Goal: Transaction & Acquisition: Obtain resource

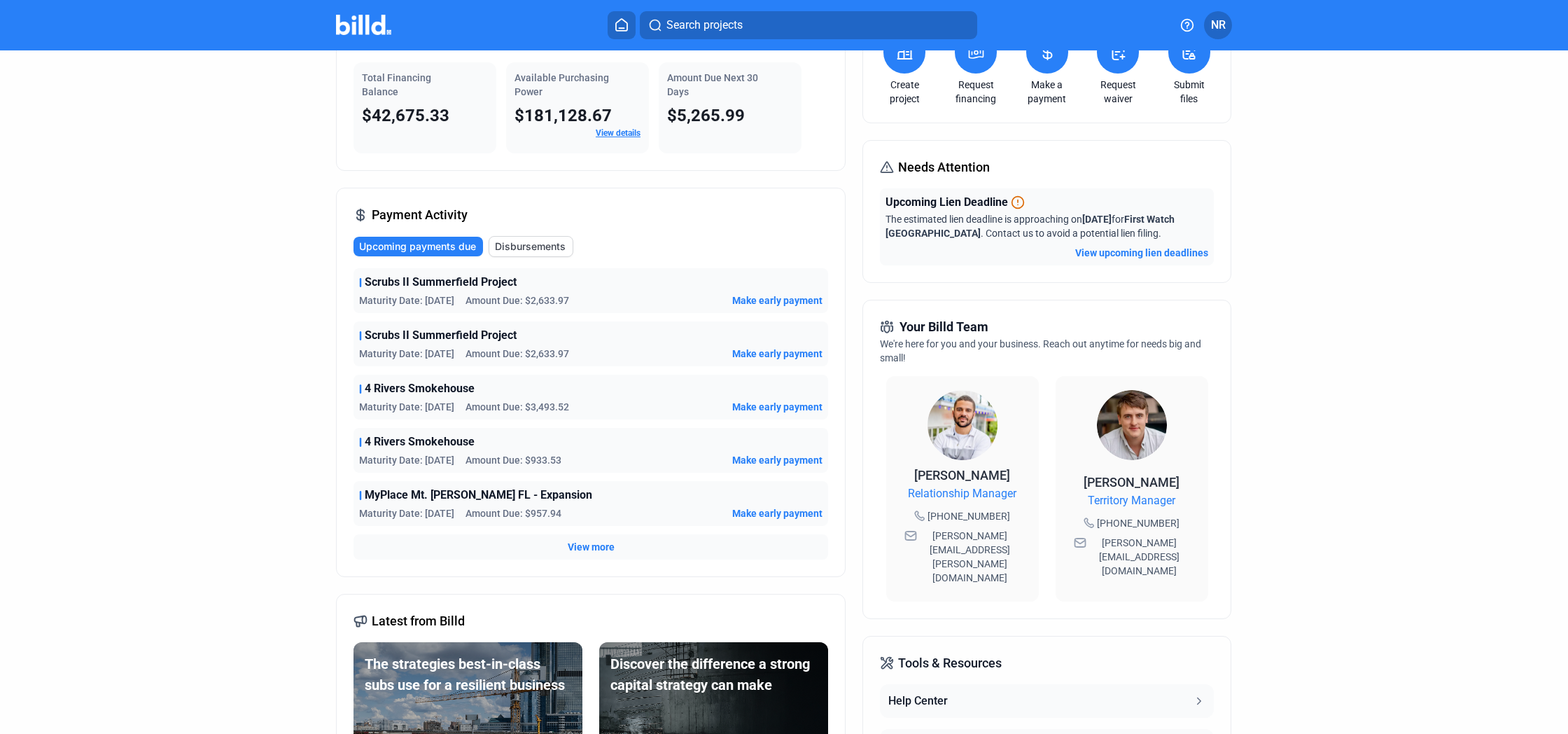
scroll to position [92, 0]
click at [590, 266] on div "Upcoming payments due Disbursements Scrubs II Summerfield Project Maturity Date…" at bounding box center [590, 397] width 474 height 324
click at [666, 220] on div "Payment Activity Upcoming payments due Disbursements Scrubs II Summerfield Proj…" at bounding box center [591, 381] width 510 height 390
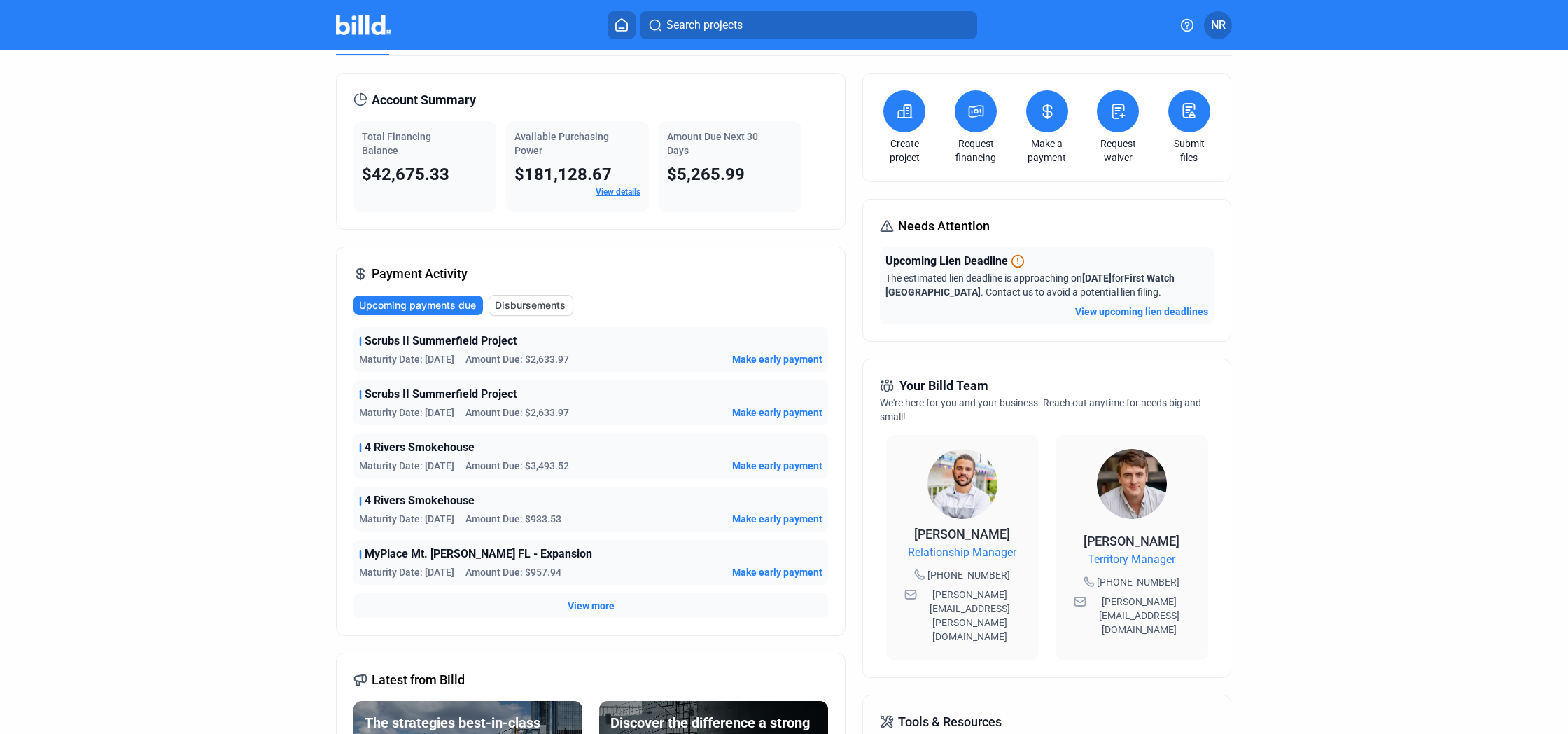
scroll to position [30, 0]
click at [566, 359] on span "Amount Due: $2,633.97" at bounding box center [517, 359] width 104 height 14
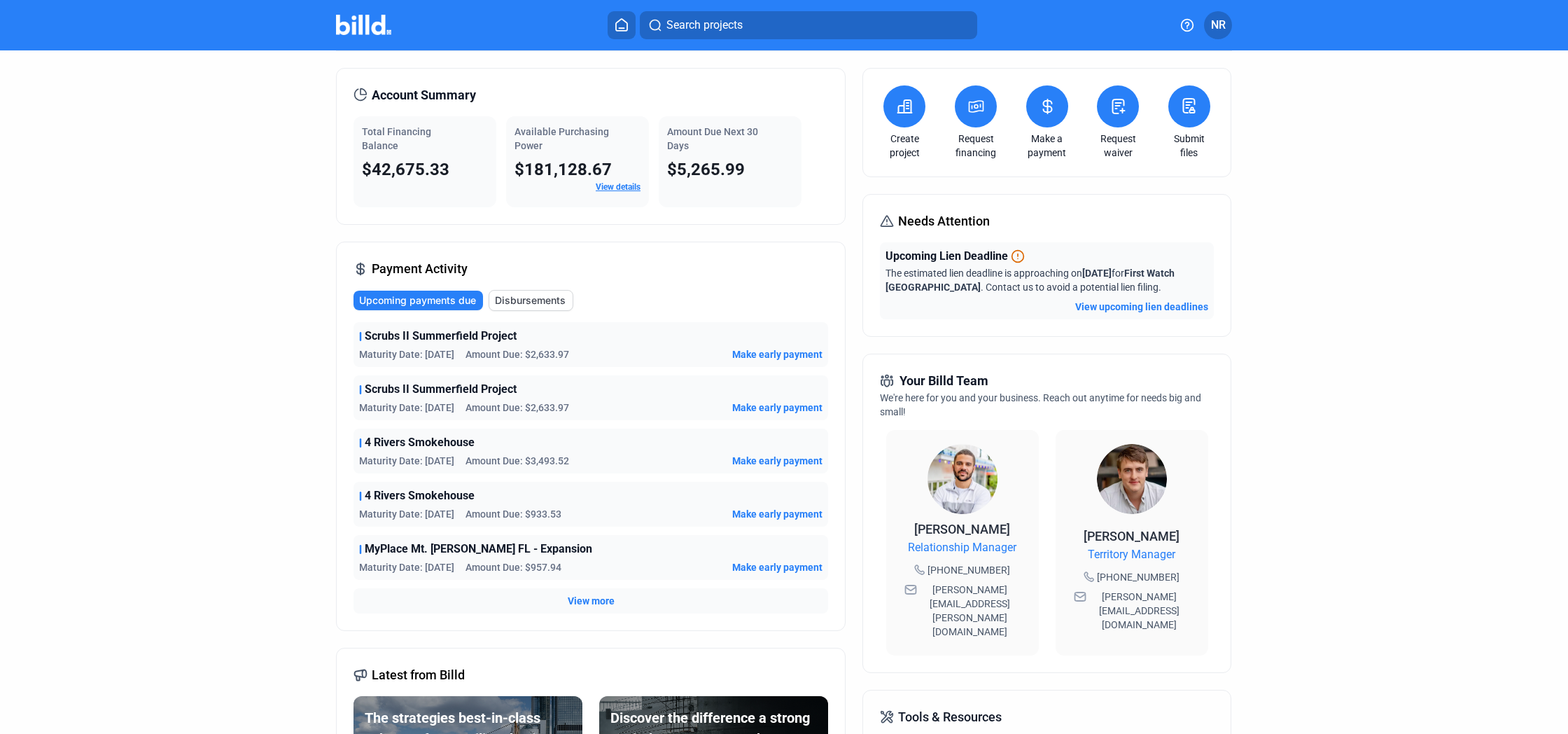
scroll to position [0, 0]
click at [603, 272] on div "Payment Activity Upcoming payments due Disbursements Scrubs II Summerfield Proj…" at bounding box center [591, 436] width 510 height 390
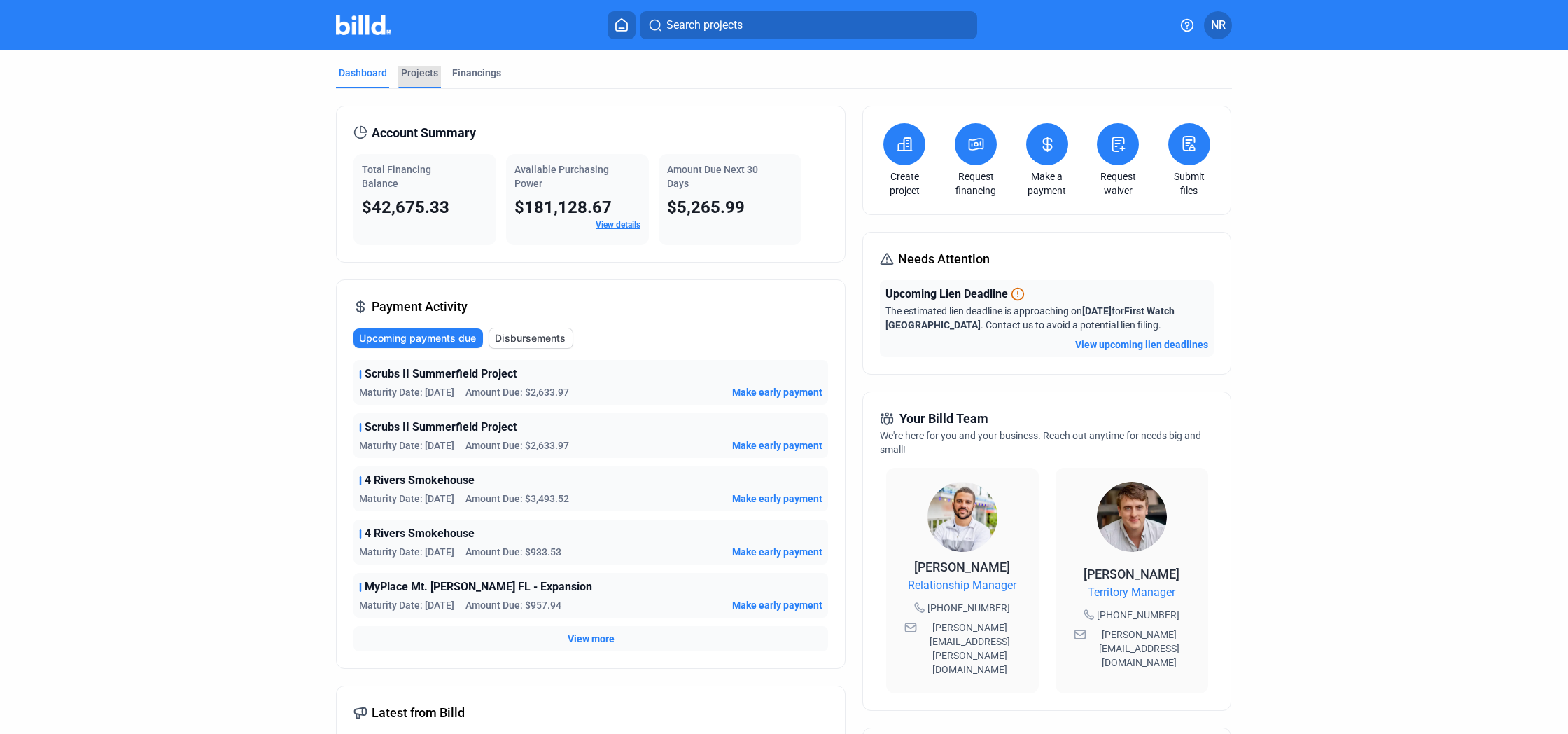
click at [412, 68] on div "Projects" at bounding box center [419, 73] width 37 height 14
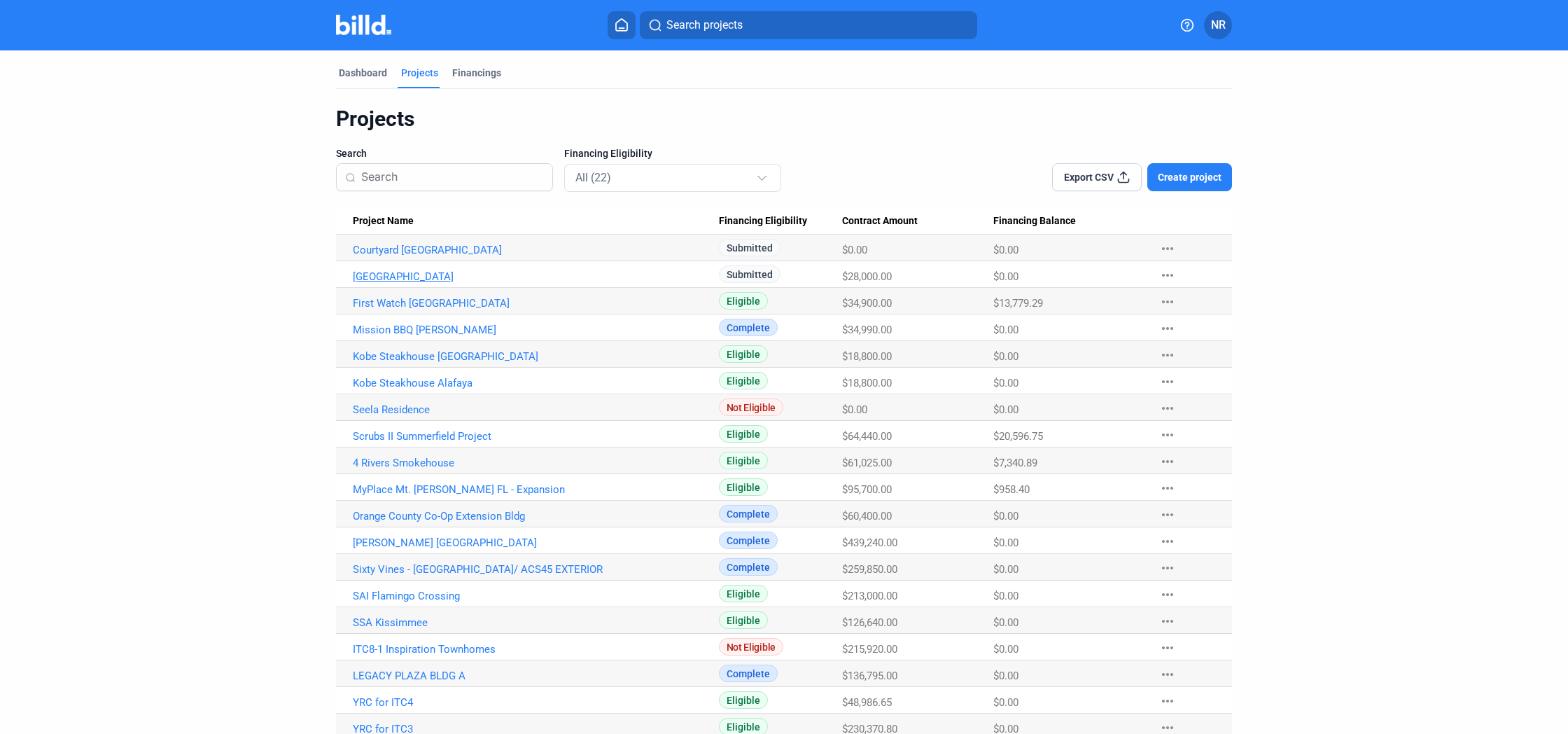
click at [412, 264] on Name "[GEOGRAPHIC_DATA]" at bounding box center [527, 274] width 383 height 26
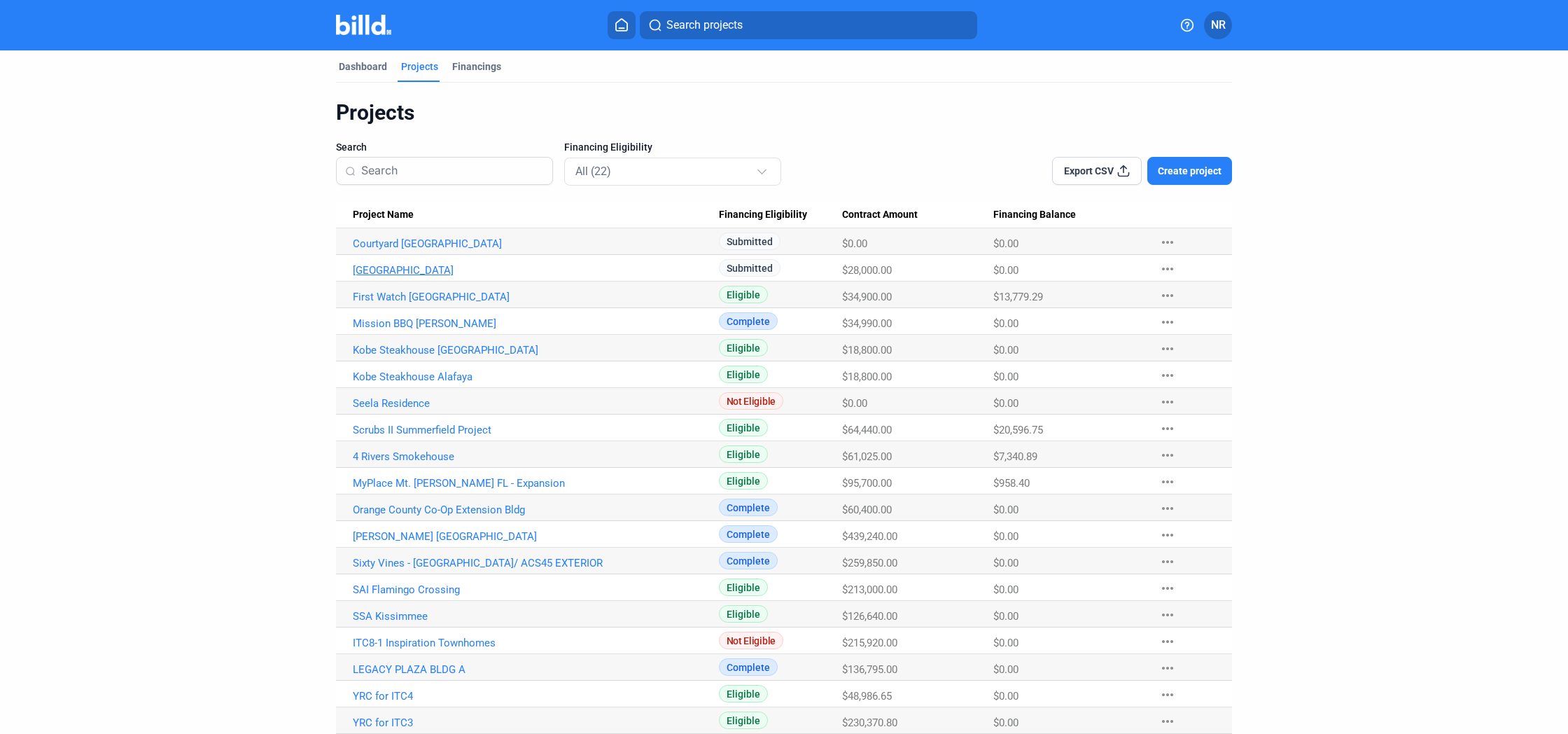
click at [412, 266] on Name "[GEOGRAPHIC_DATA]" at bounding box center [527, 268] width 383 height 26
click at [431, 269] on link "[GEOGRAPHIC_DATA]" at bounding box center [536, 267] width 366 height 13
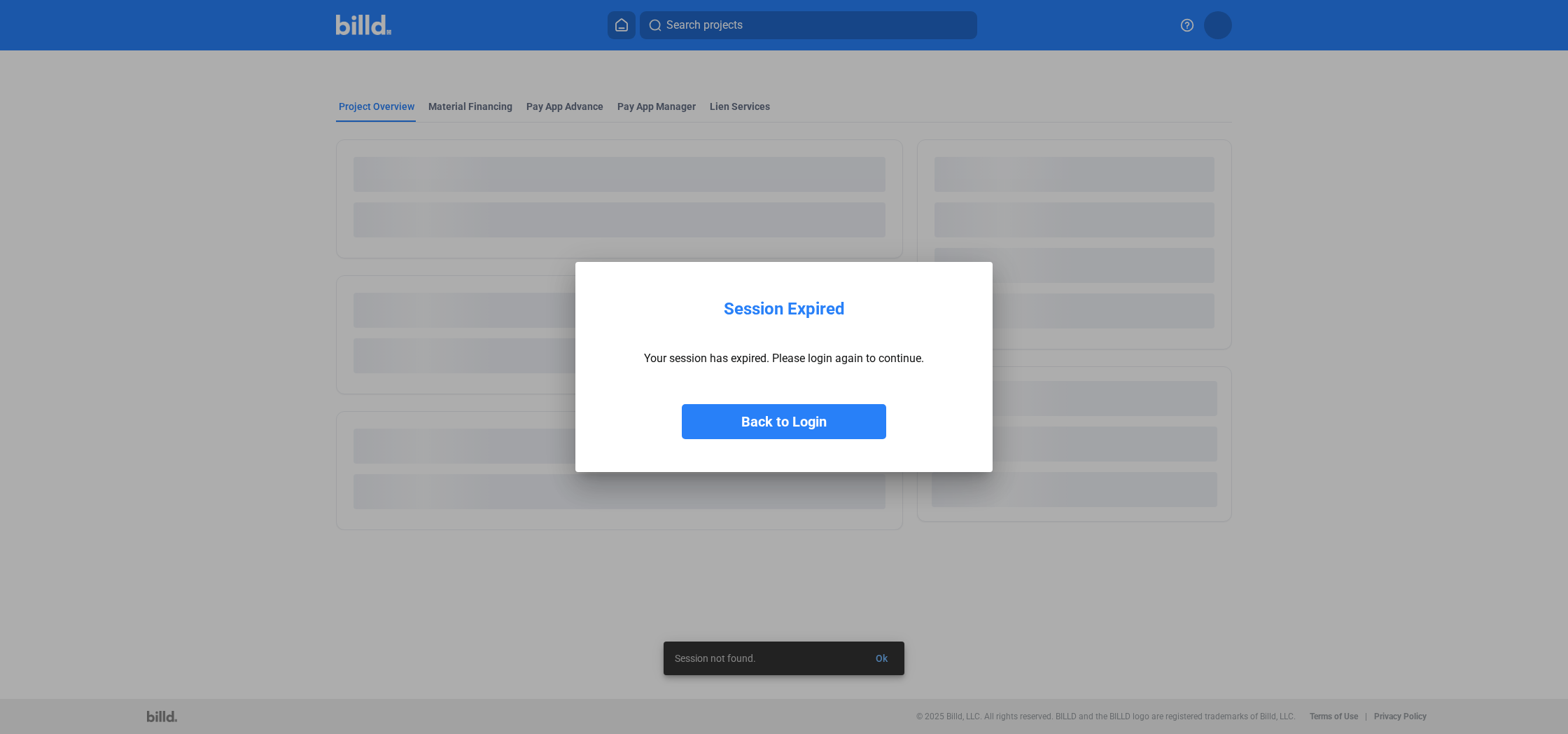
click at [832, 421] on button "Back to Login" at bounding box center [784, 421] width 204 height 35
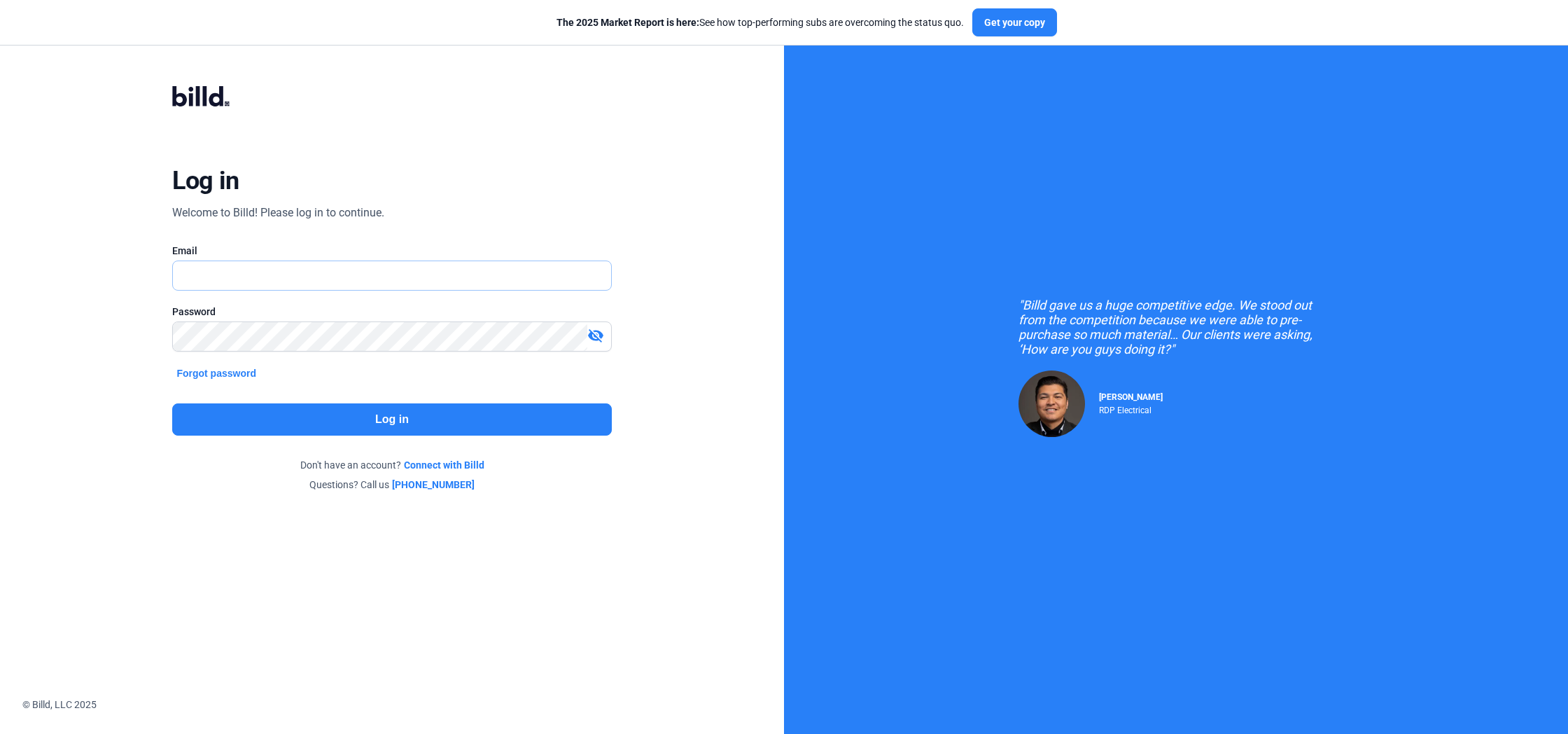
drag, startPoint x: 299, startPoint y: 271, endPoint x: 306, endPoint y: 268, distance: 7.6
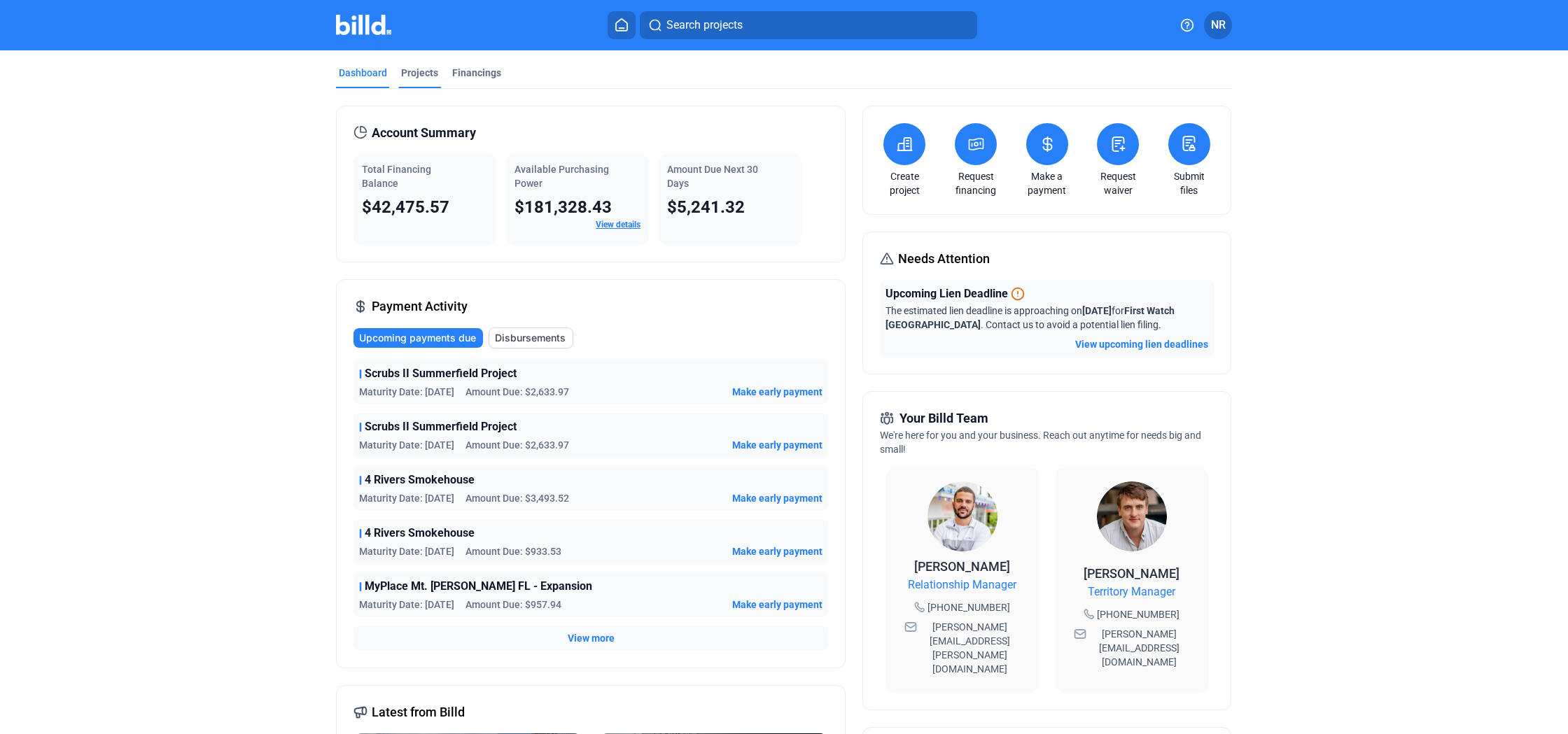
click at [409, 83] on div "Projects" at bounding box center [420, 77] width 42 height 23
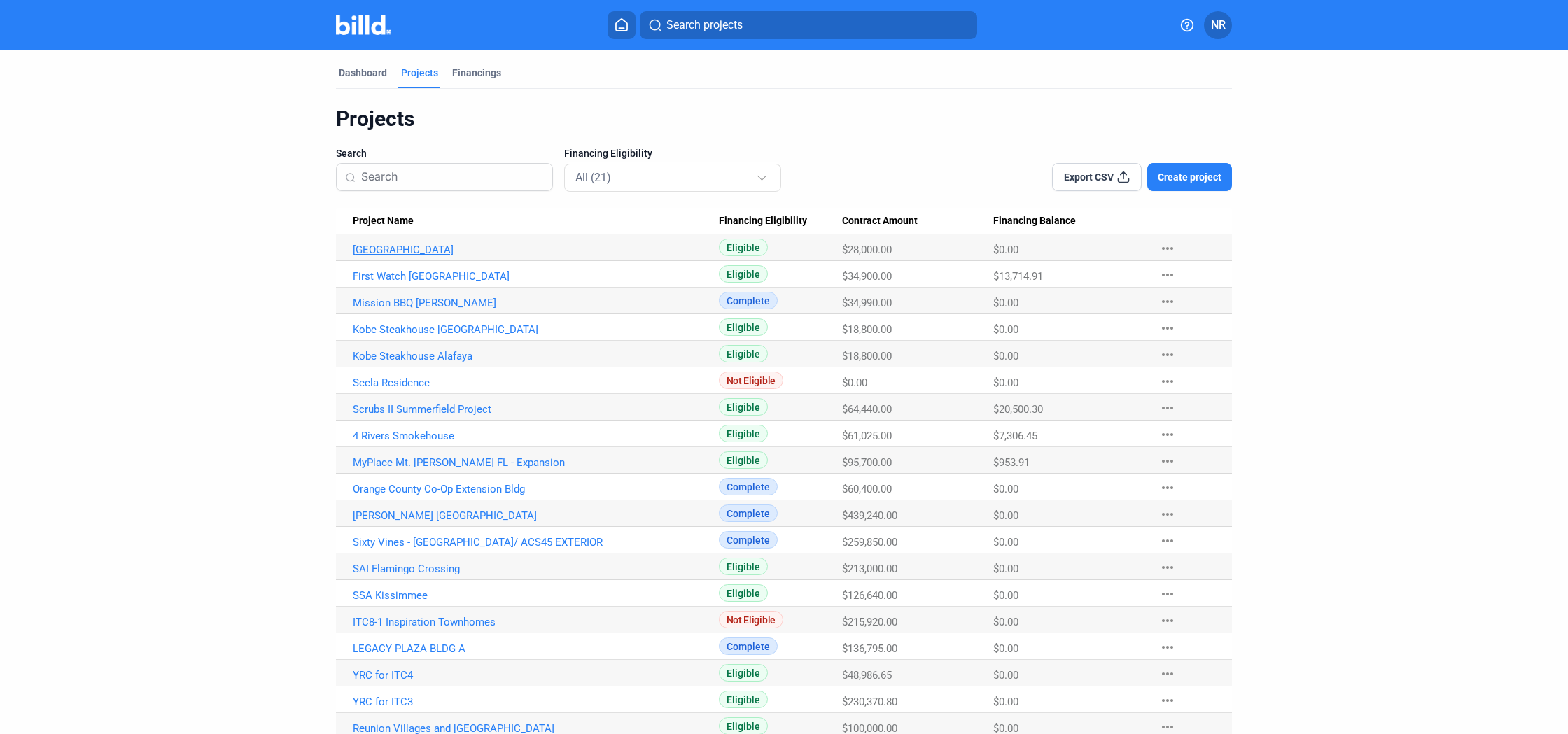
click at [407, 249] on link "[GEOGRAPHIC_DATA]" at bounding box center [536, 249] width 366 height 13
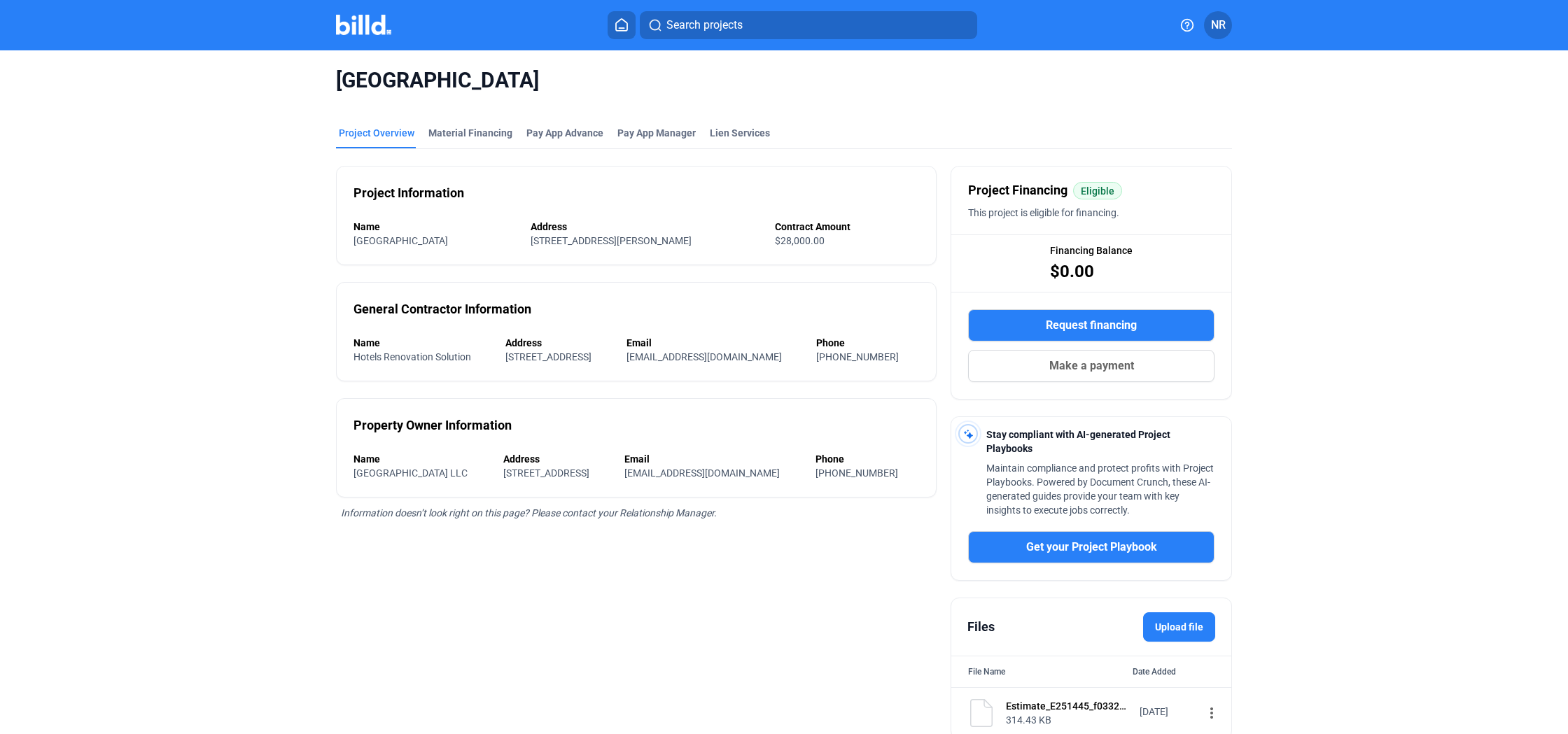
click at [1064, 324] on span "Request financing" at bounding box center [1091, 325] width 91 height 17
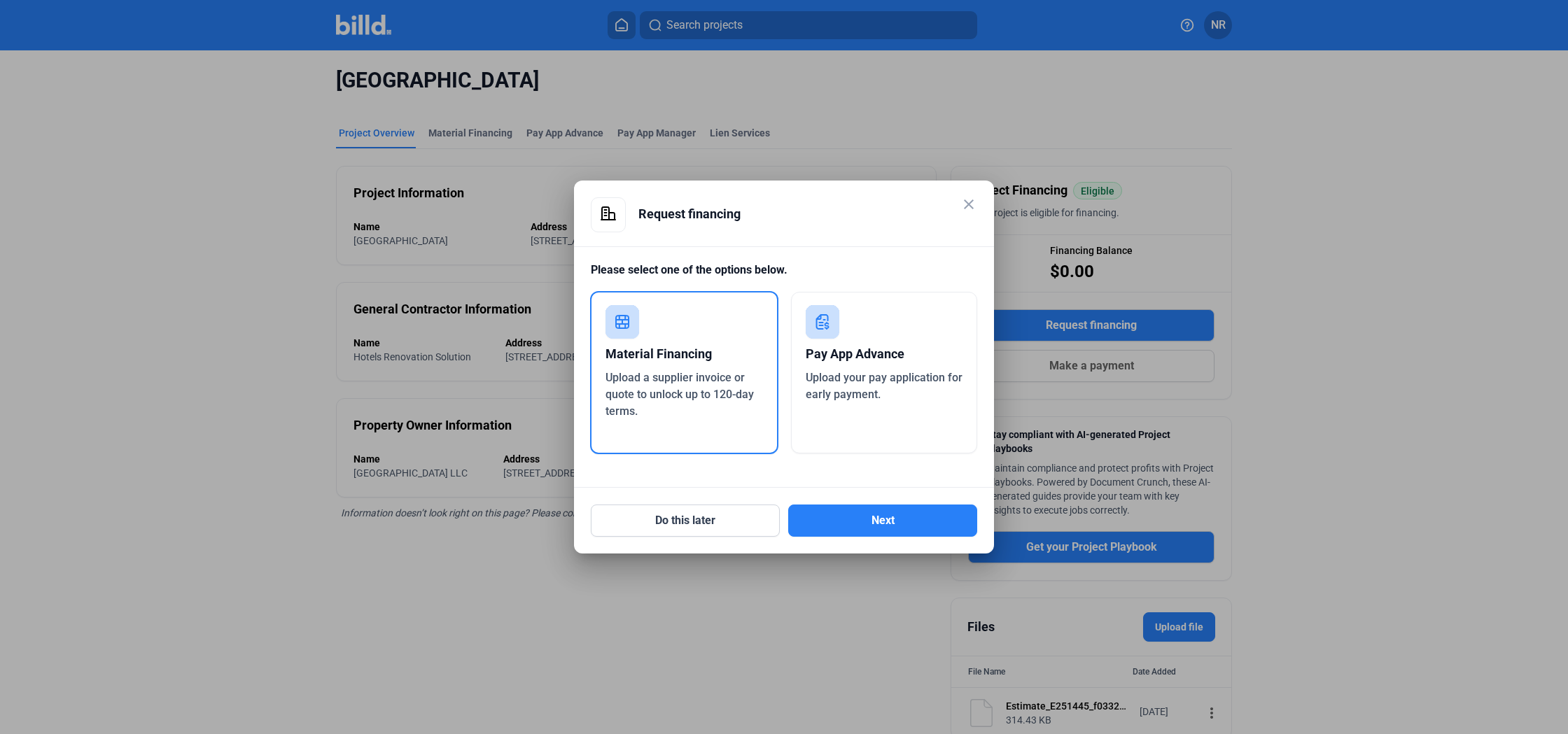
click at [746, 393] on span "Upload a supplier invoice or quote to unlock up to 120-day terms." at bounding box center [679, 394] width 148 height 47
click at [894, 514] on button "Next" at bounding box center [883, 520] width 189 height 33
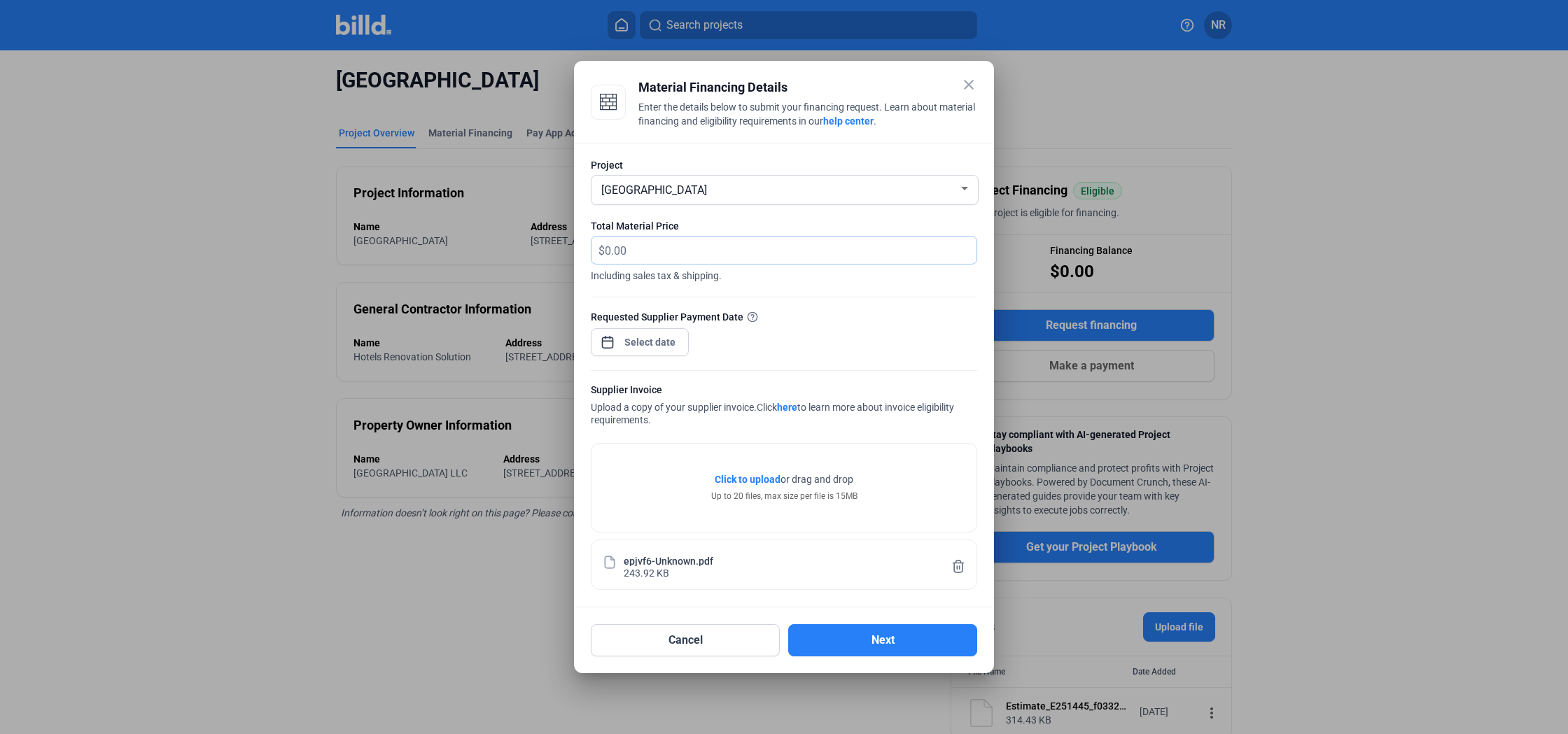
click at [691, 251] on input "text" at bounding box center [783, 250] width 356 height 27
type input "613.23"
click at [678, 333] on div "close Material Financing Details Enter the details below to submit your financi…" at bounding box center [784, 367] width 1568 height 734
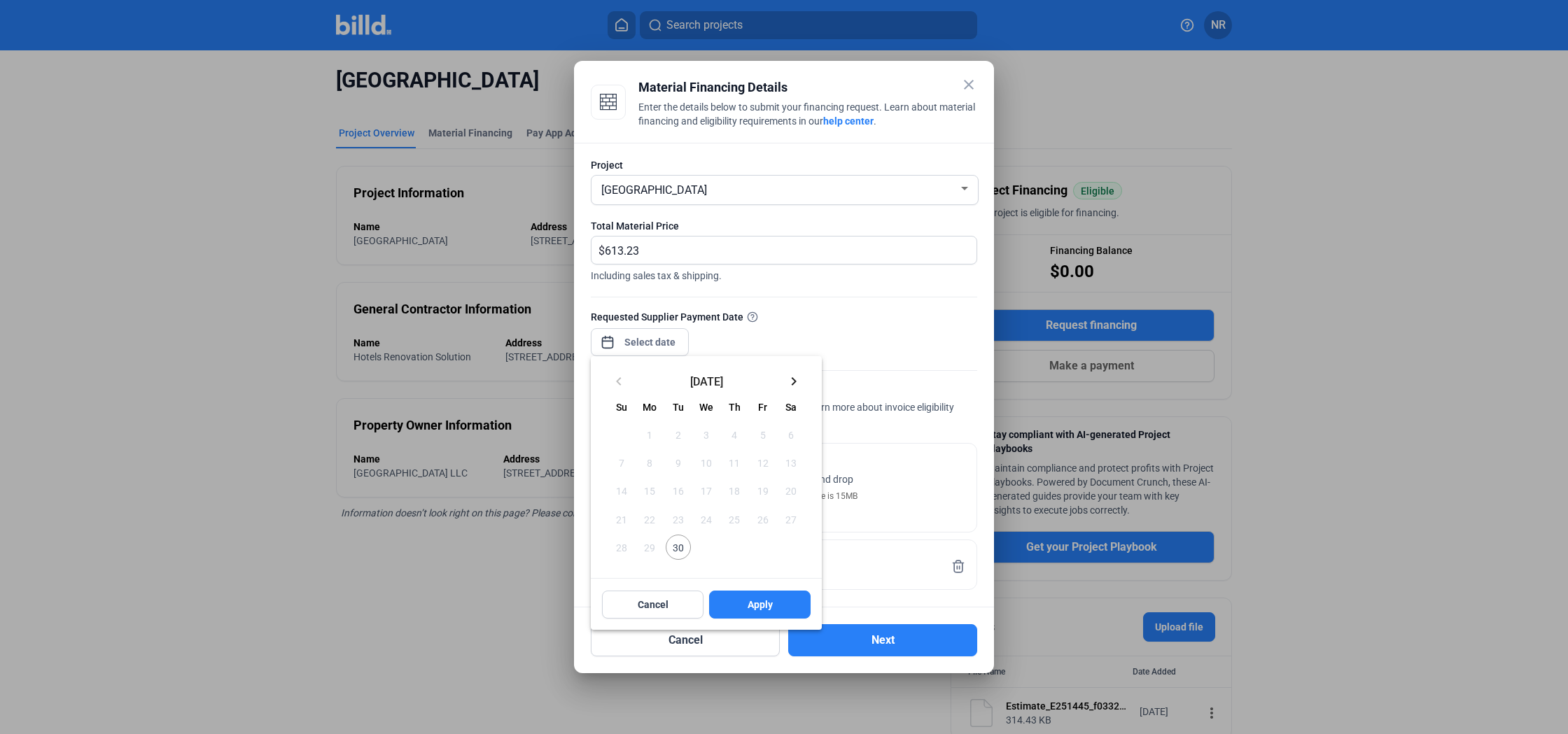
click at [671, 545] on span "30" at bounding box center [678, 547] width 25 height 25
click at [754, 609] on span "Apply" at bounding box center [759, 604] width 25 height 14
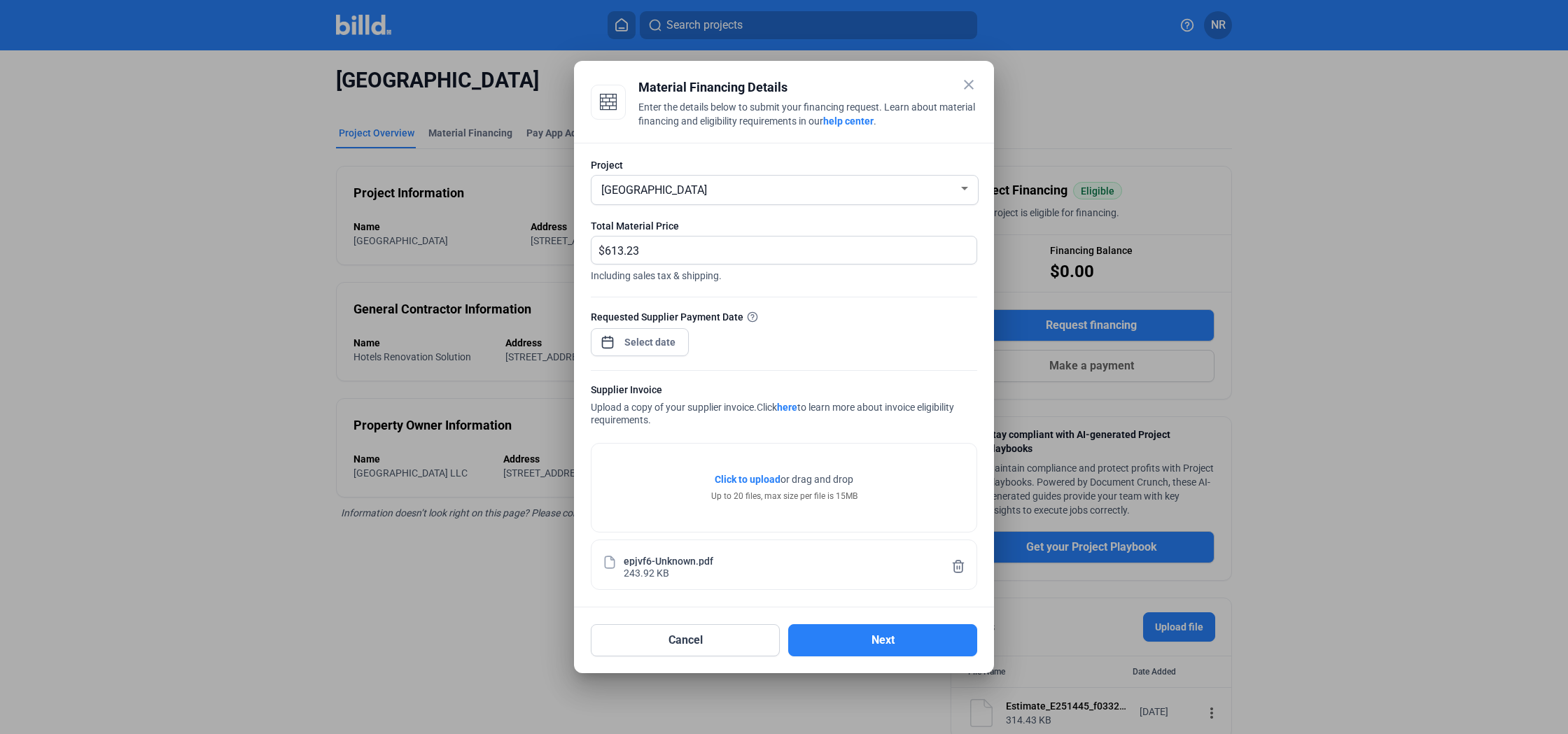
type input "[DATE]"
click at [859, 636] on button "Next" at bounding box center [883, 640] width 189 height 33
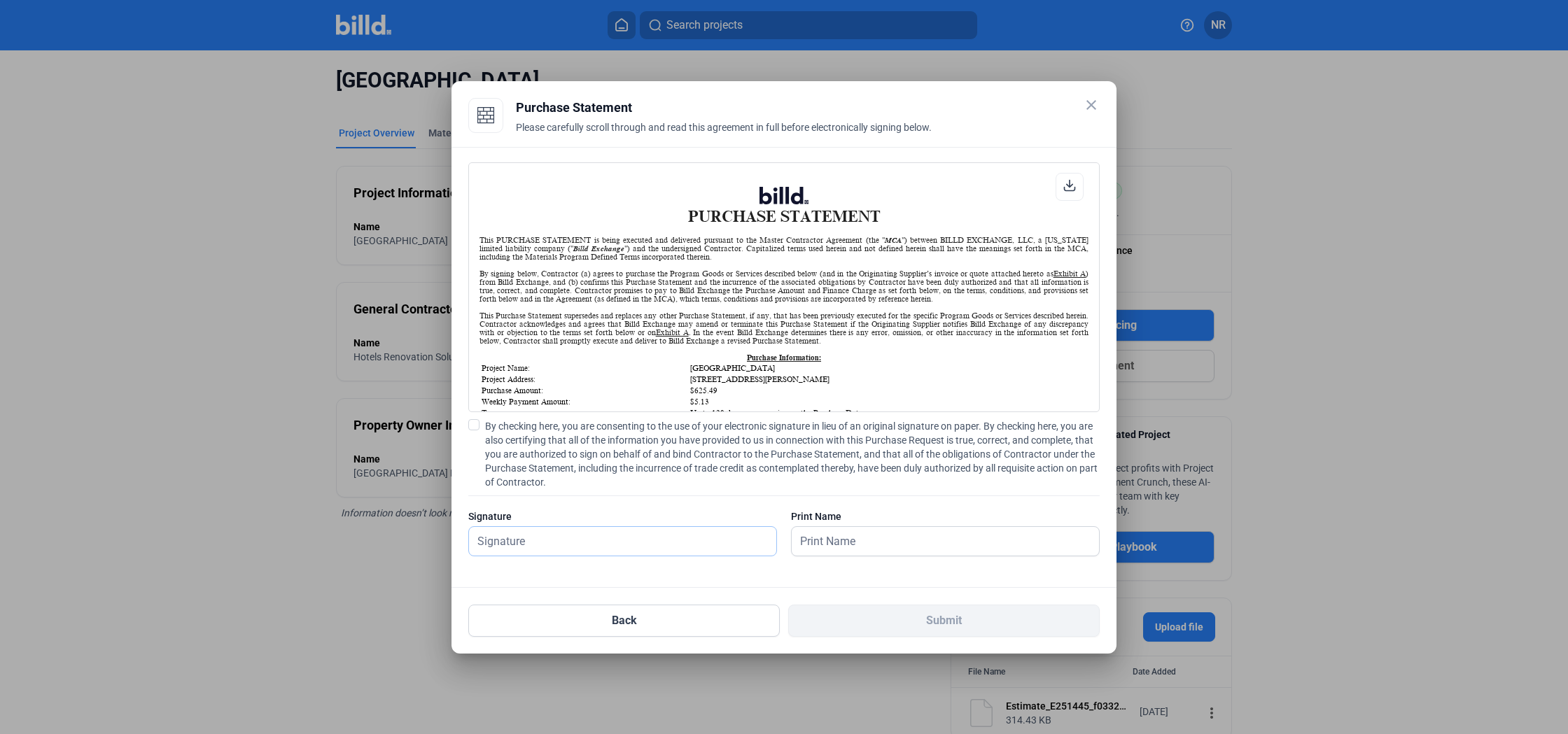
scroll to position [0, 1]
drag, startPoint x: 596, startPoint y: 531, endPoint x: 539, endPoint y: 466, distance: 86.5
click at [596, 531] on input "text" at bounding box center [623, 541] width 307 height 29
click at [484, 426] on label "By checking here, you are consenting to the use of your electronic signature in…" at bounding box center [784, 454] width 632 height 70
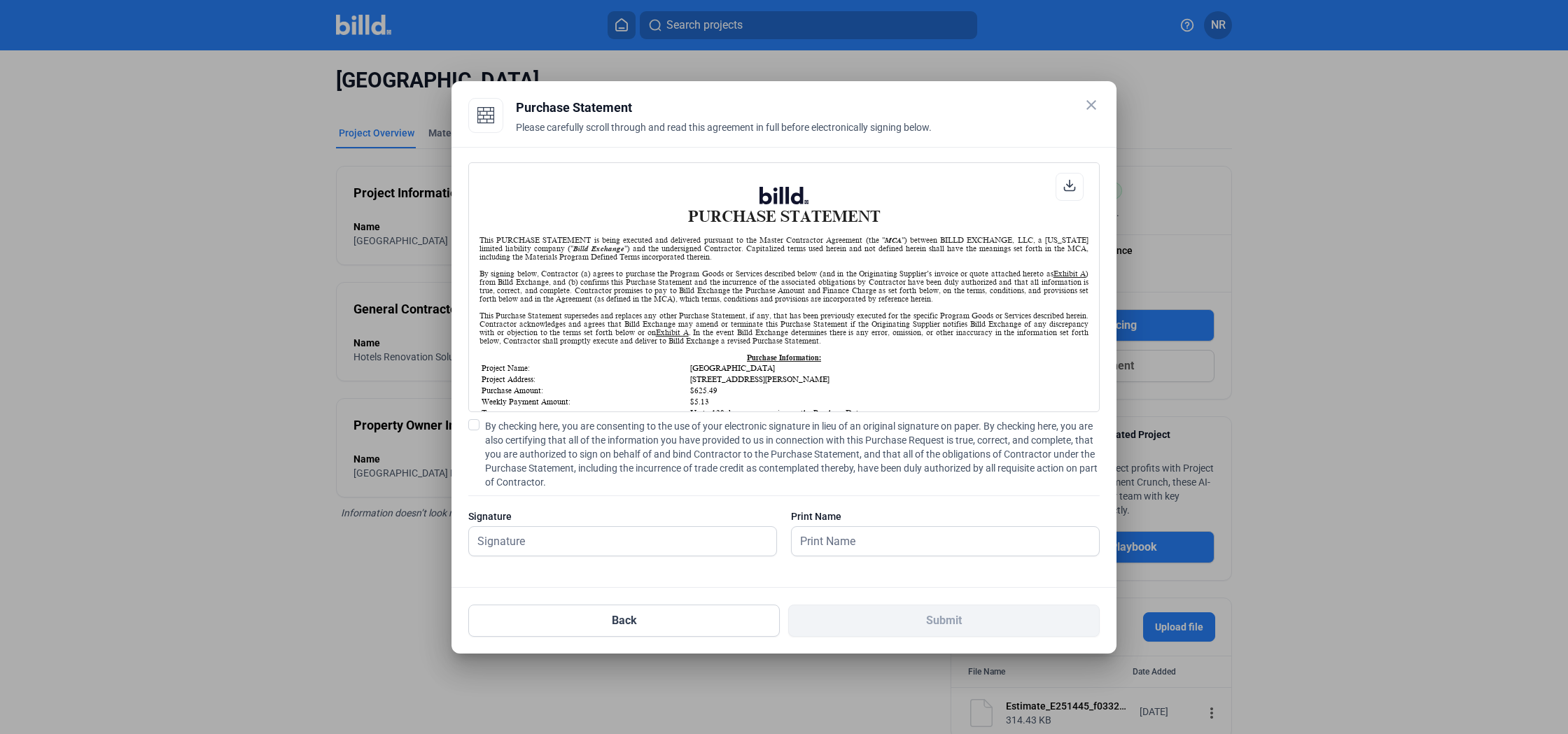
click at [0, 0] on input "By checking here, you are consenting to the use of your electronic signature in…" at bounding box center [0, 0] width 0 height 0
click at [540, 544] on input "text" at bounding box center [615, 541] width 292 height 29
type input "[PERSON_NAME]"
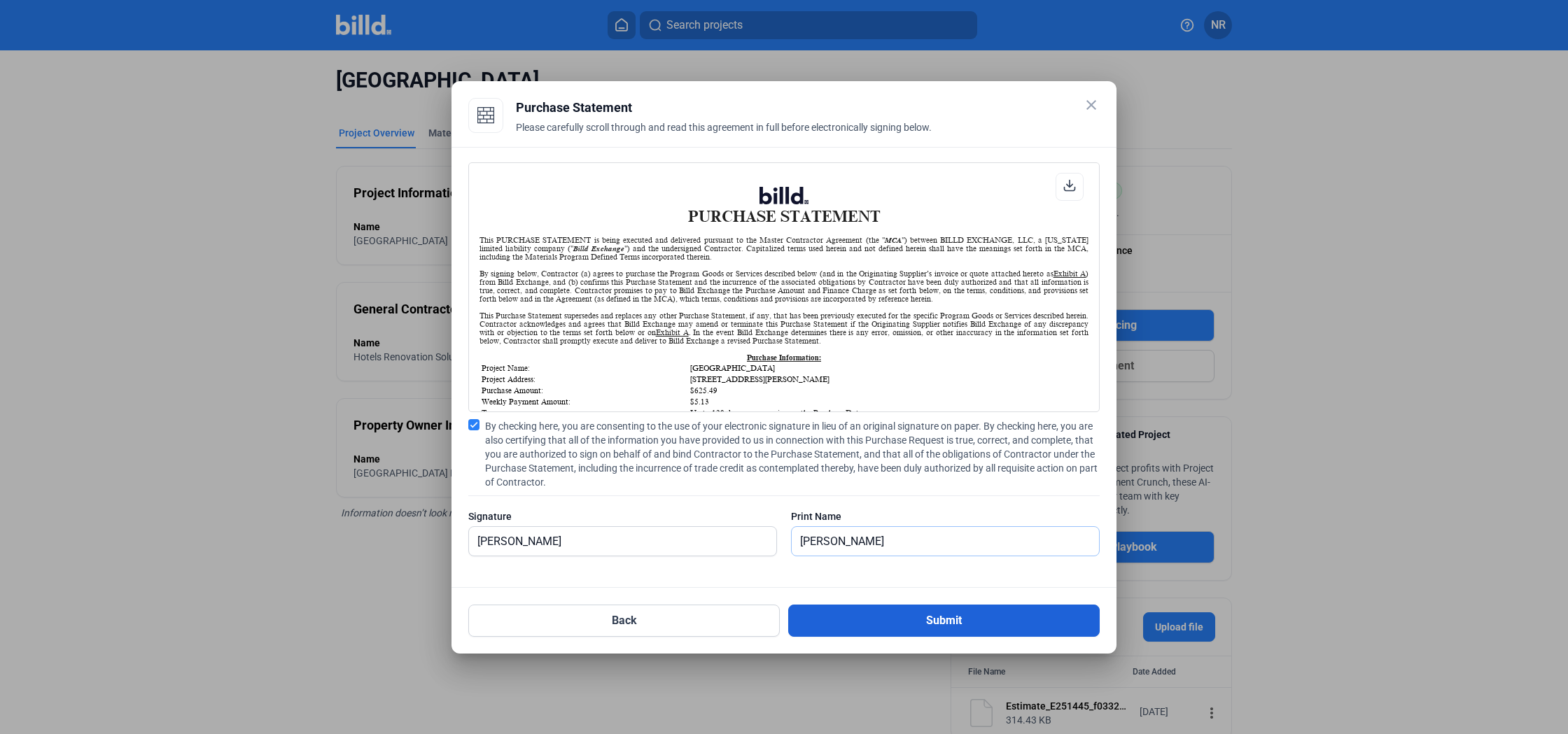
type input "[PERSON_NAME]"
click at [851, 622] on button "Submit" at bounding box center [944, 621] width 312 height 33
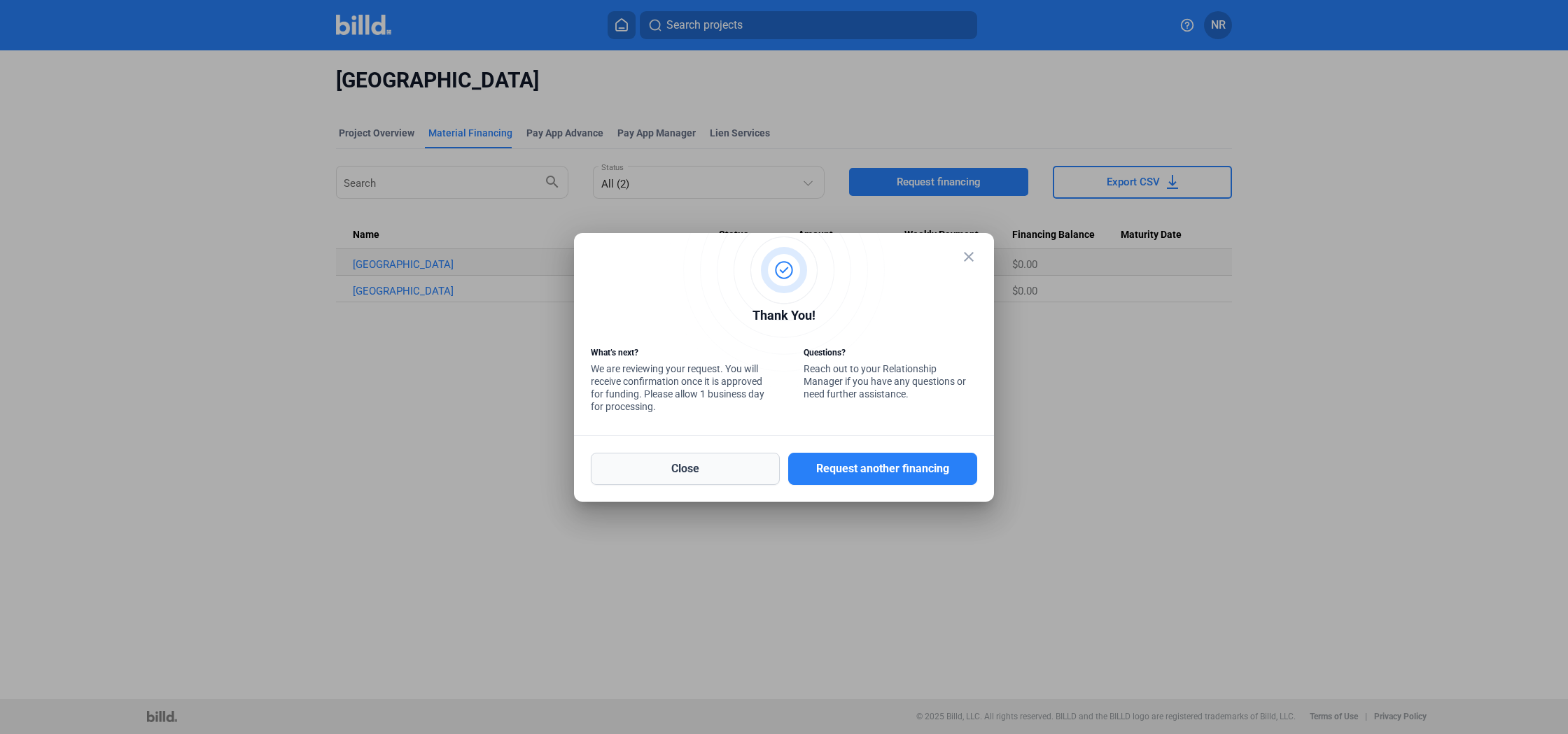
click at [758, 464] on button "Close" at bounding box center [685, 469] width 189 height 33
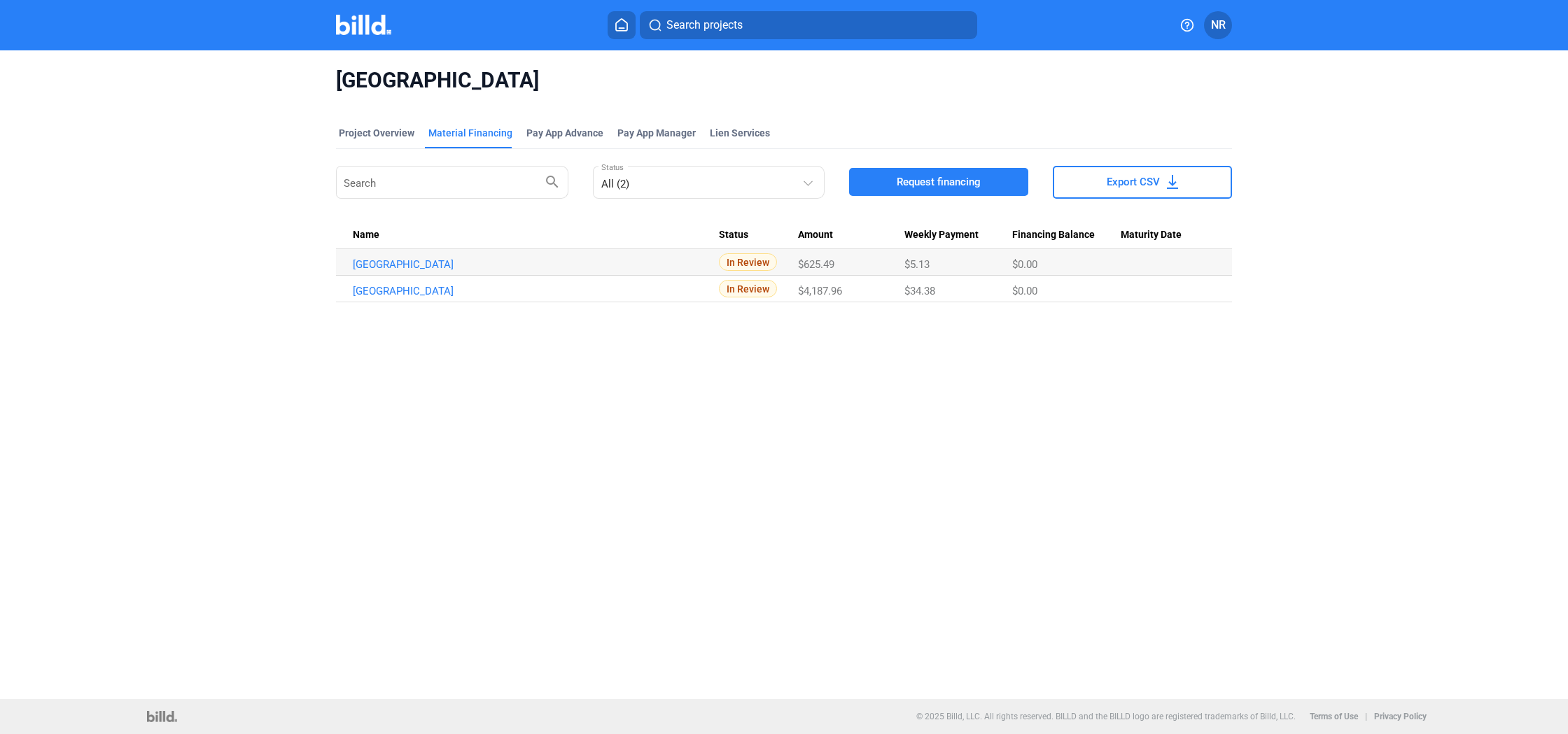
drag, startPoint x: 510, startPoint y: 390, endPoint x: 500, endPoint y: 387, distance: 10.4
click at [510, 390] on div "[GEOGRAPHIC_DATA] Project Overview Material Financing Pay App Advance Pay App M…" at bounding box center [784, 375] width 1568 height 649
drag, startPoint x: 732, startPoint y: 502, endPoint x: 745, endPoint y: 508, distance: 14.3
click at [732, 502] on div "[GEOGRAPHIC_DATA] Project Overview Material Financing Pay App Advance Pay App M…" at bounding box center [784, 375] width 1568 height 649
